Goal: Task Accomplishment & Management: Manage account settings

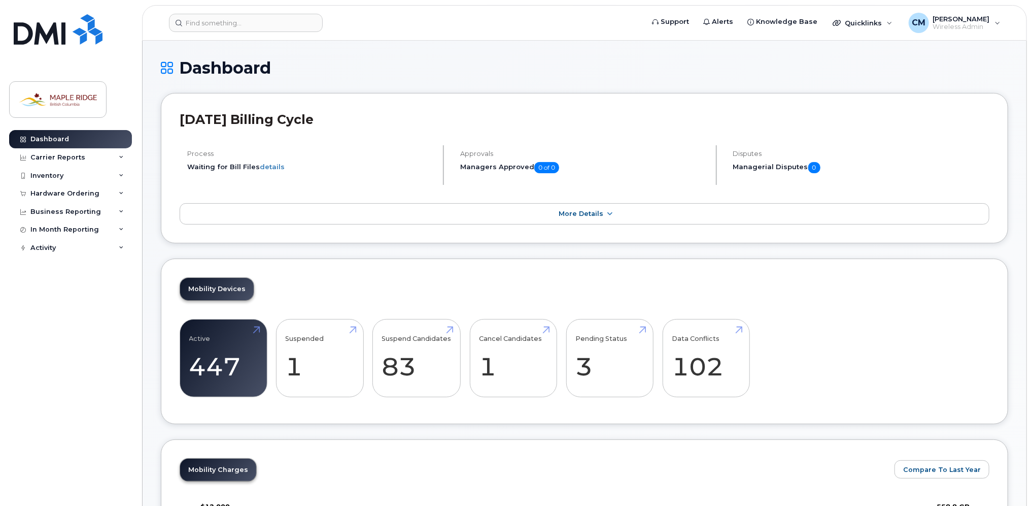
click at [237, 12] on header "Support Alerts Knowledge Base Quicklinks Suspend / Cancel Device Change SIM Car…" at bounding box center [584, 23] width 885 height 36
click at [234, 20] on input at bounding box center [246, 23] width 154 height 18
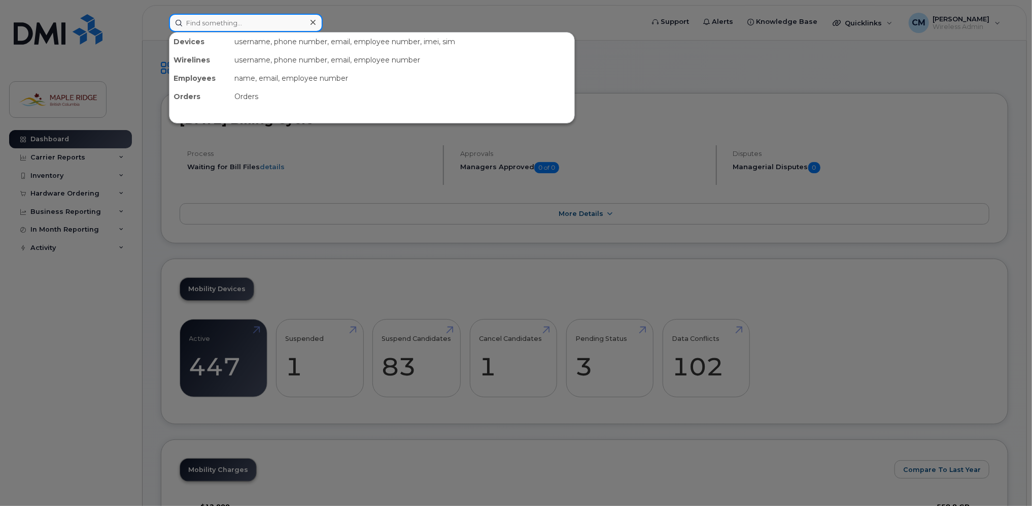
click at [233, 18] on input at bounding box center [246, 23] width 154 height 18
paste input "[PHONE_NUMBER]"
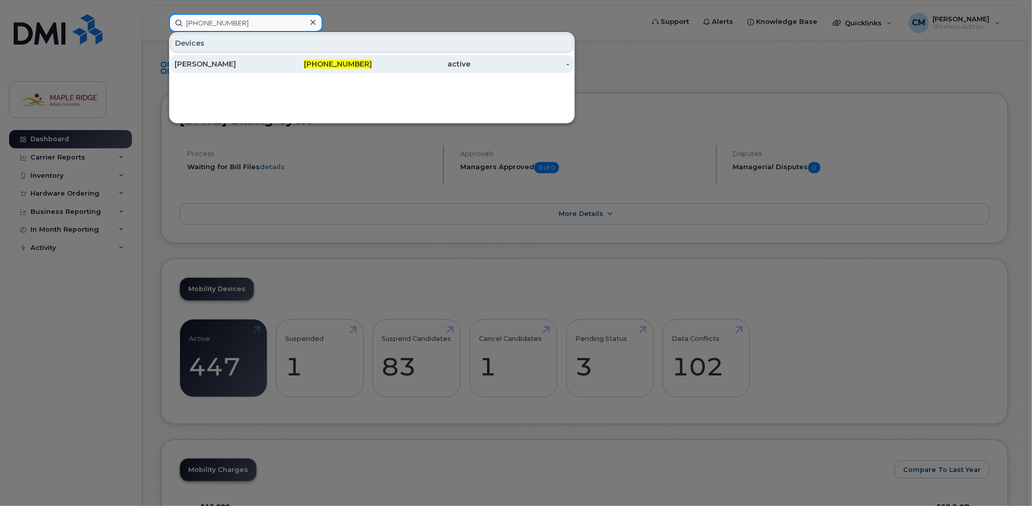
type input "[PHONE_NUMBER]"
click at [239, 62] on div "[PERSON_NAME]" at bounding box center [224, 64] width 99 height 10
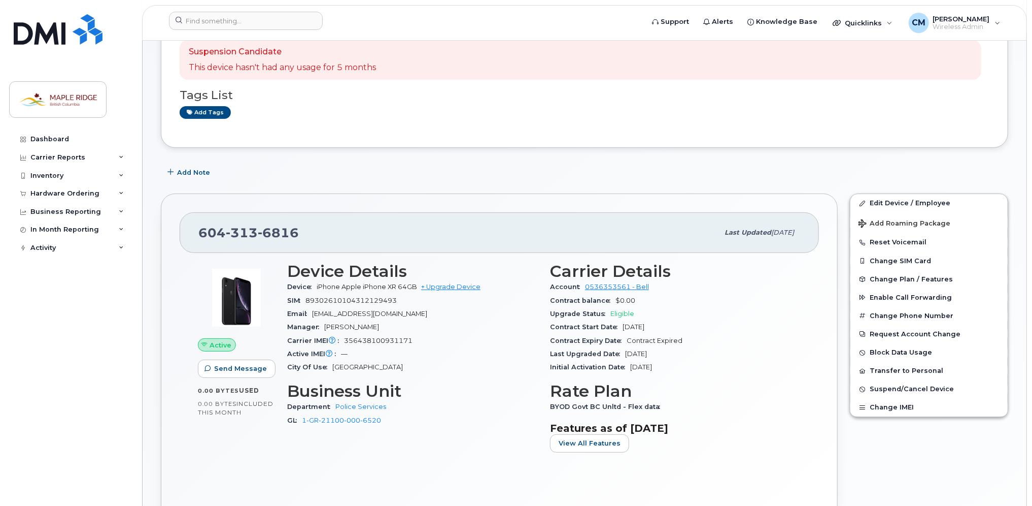
scroll to position [102, 0]
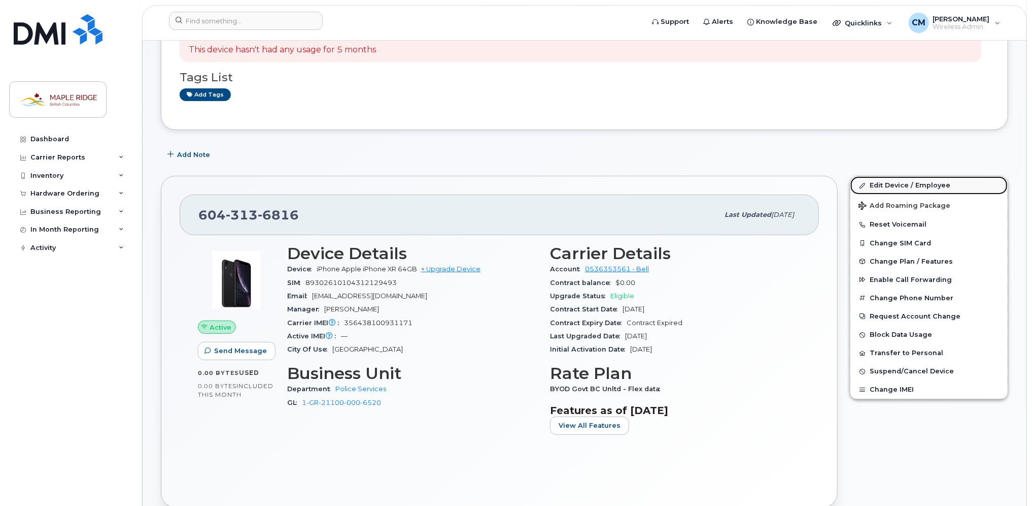
click at [883, 184] on link "Edit Device / Employee" at bounding box center [929, 185] width 157 height 18
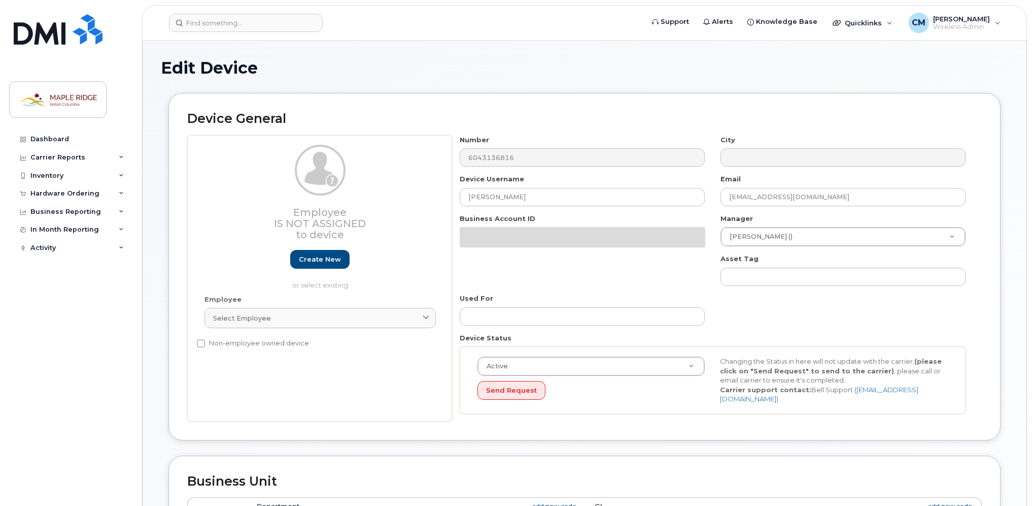
select select "4796439"
select select "5772764"
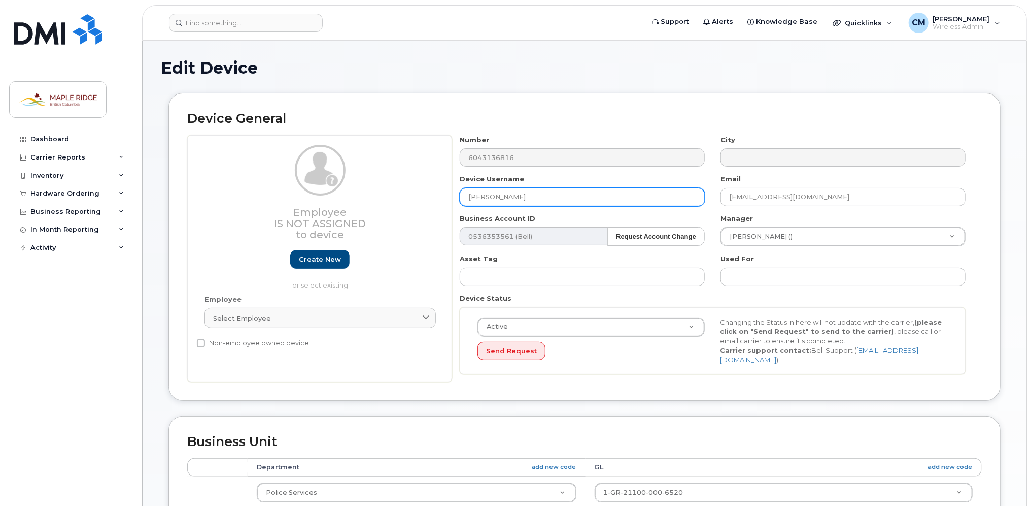
click at [524, 200] on input "[PERSON_NAME]" at bounding box center [582, 197] width 245 height 18
drag, startPoint x: 565, startPoint y: 194, endPoint x: 404, endPoint y: 197, distance: 161.9
click at [404, 197] on div "Employee Is not assigned to device Create new or select existing Employee Selec…" at bounding box center [584, 258] width 795 height 247
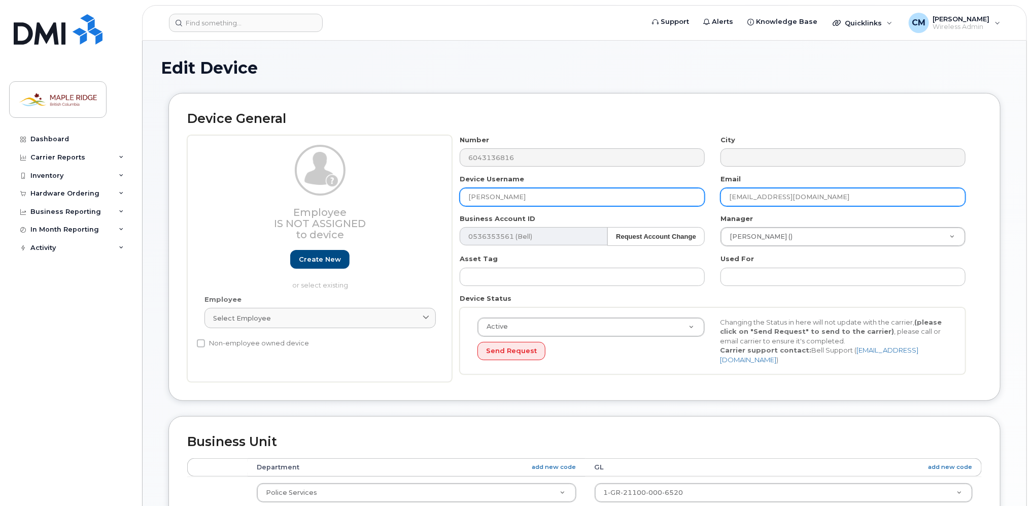
type input "Celina Dominelli"
drag, startPoint x: 749, startPoint y: 195, endPoint x: 697, endPoint y: 195, distance: 51.8
click at [697, 195] on div "Number 6043136816 City Device Username Celina Dominelli Email moslie@mapleridge…" at bounding box center [713, 258] width 522 height 247
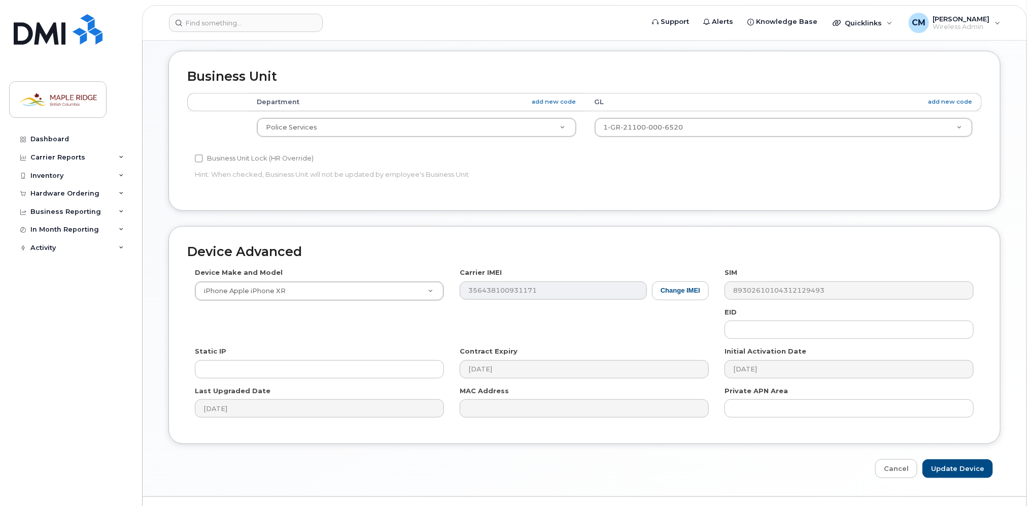
scroll to position [382, 0]
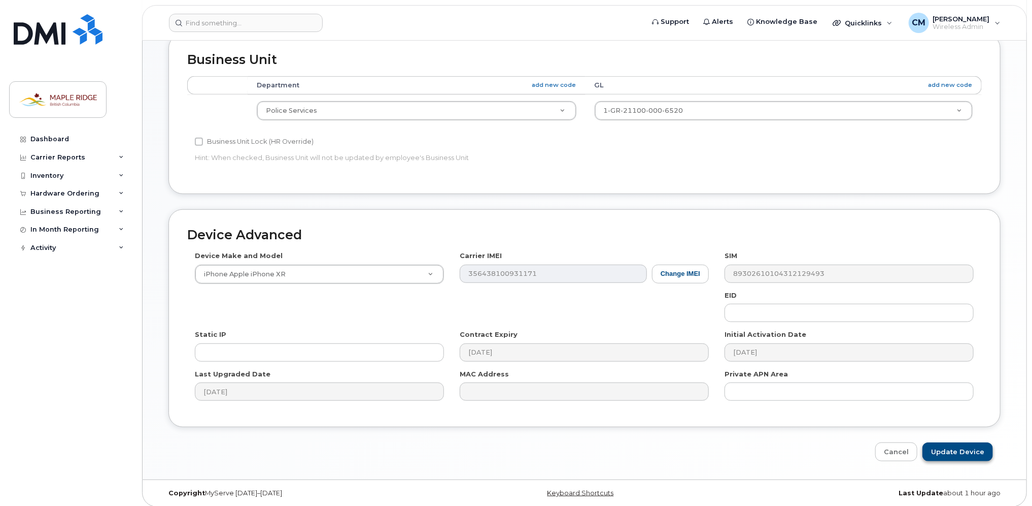
type input "cdominelli@mapleridge.ca"
click at [959, 442] on input "Update Device" at bounding box center [958, 451] width 71 height 19
type input "Saving..."
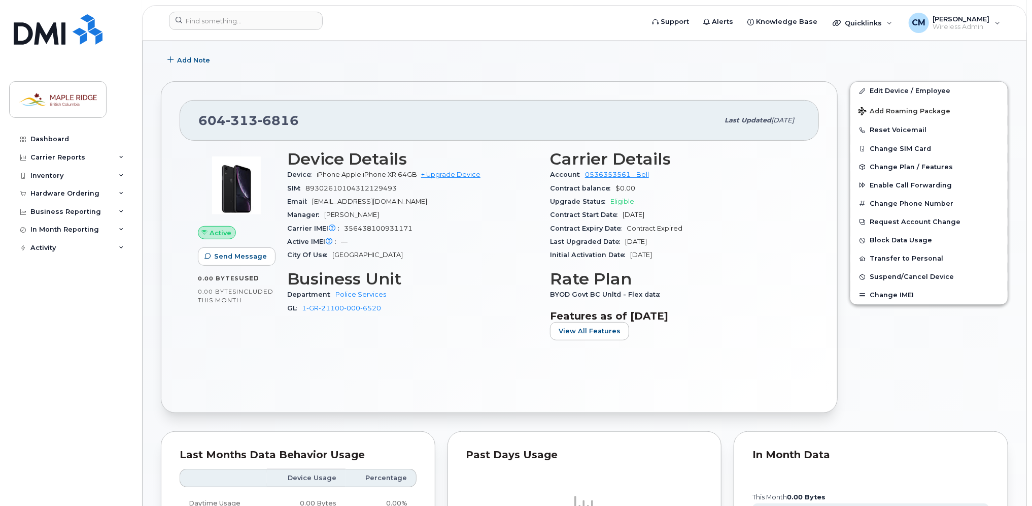
scroll to position [203, 0]
